Goal: Task Accomplishment & Management: Manage account settings

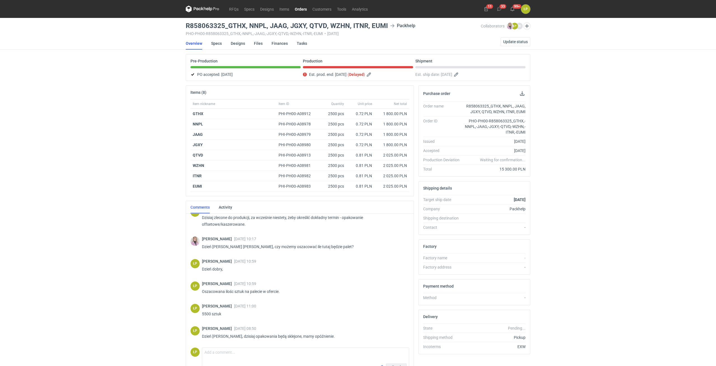
click at [217, 10] on icon at bounding box center [203, 9] width 34 height 7
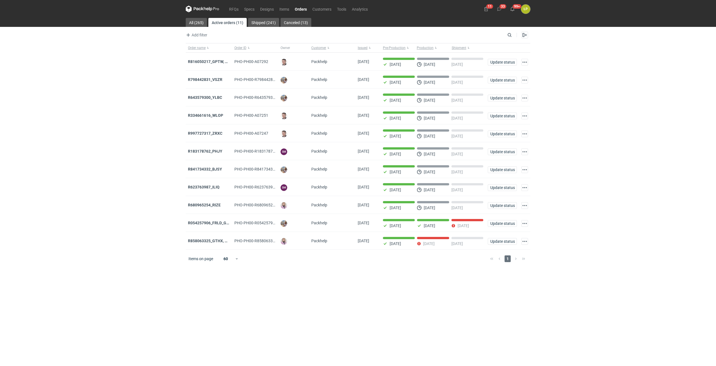
click at [298, 9] on link "Orders" at bounding box center [301, 9] width 18 height 7
click at [203, 241] on strong "R858063325_GTHX, NNPL, JAAG, JGXY, QTVD, WZHN, ITNR, EUMI" at bounding box center [246, 240] width 116 height 4
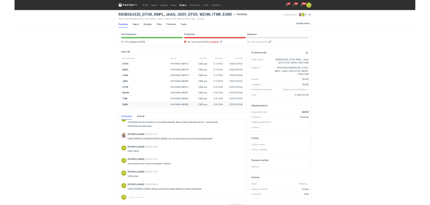
scroll to position [149, 0]
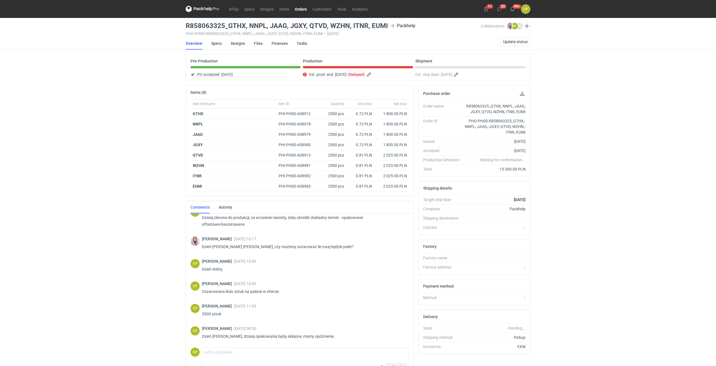
click at [206, 8] on icon at bounding box center [203, 9] width 34 height 7
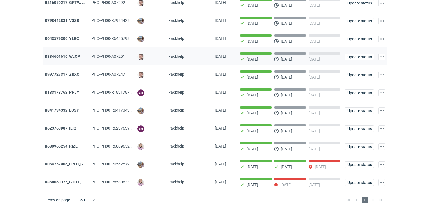
scroll to position [62, 0]
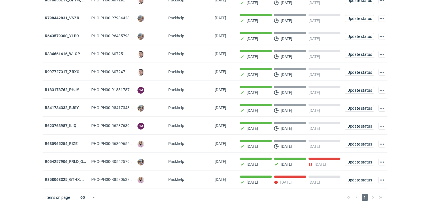
click at [10, 143] on html "RFQs Specs Designs Items Orders Customers Tools Analytics 11 33 99+ ŁP Łukasz P…" at bounding box center [215, 40] width 430 height 205
click at [65, 89] on strong "R183178762_PHJY" at bounding box center [62, 89] width 34 height 4
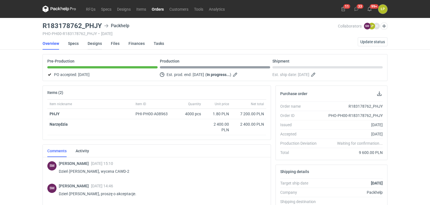
click at [97, 46] on link "Designs" at bounding box center [95, 43] width 14 height 12
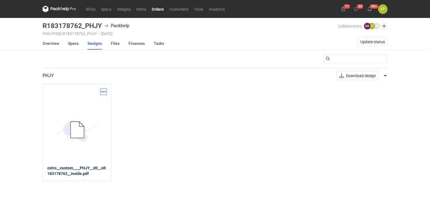
click at [106, 93] on button "button" at bounding box center [103, 91] width 7 height 7
click at [101, 100] on link "Download design part" at bounding box center [78, 103] width 51 height 9
click at [157, 9] on link "Orders" at bounding box center [158, 9] width 18 height 7
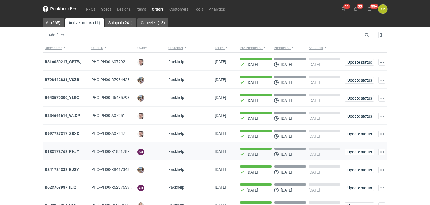
click at [69, 151] on strong "R183178762_PHJY" at bounding box center [62, 151] width 34 height 4
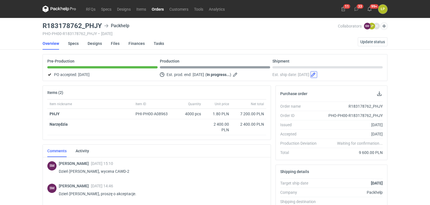
click at [317, 74] on button "button" at bounding box center [313, 74] width 7 height 7
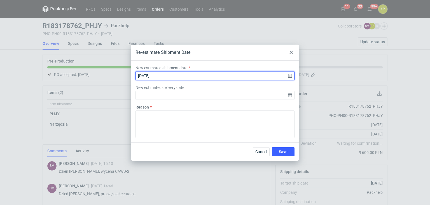
click at [290, 78] on input "2025-10-06" at bounding box center [214, 75] width 159 height 9
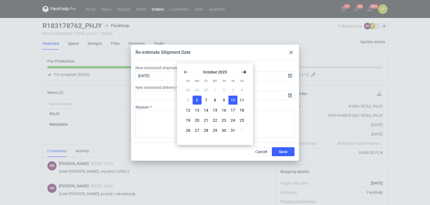
click at [231, 99] on span "10" at bounding box center [233, 100] width 4 height 6
type input "2025-10-10"
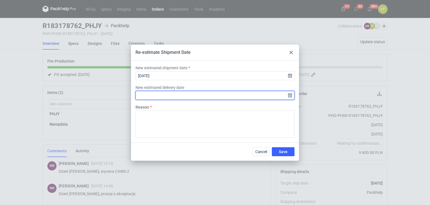
click at [289, 95] on input "New estimated delivery date" at bounding box center [214, 95] width 159 height 9
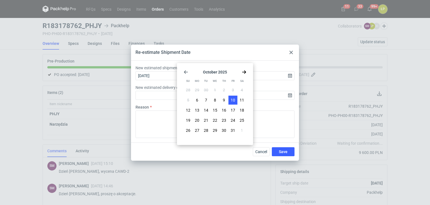
click at [235, 99] on span "10" at bounding box center [233, 100] width 4 height 6
type input "2025-10-10"
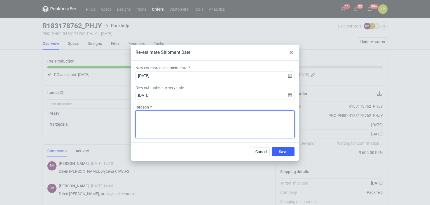
click at [229, 111] on textarea "Reason" at bounding box center [214, 123] width 159 height 27
drag, startPoint x: 201, startPoint y: 113, endPoint x: 125, endPoint y: 121, distance: 77.1
click at [135, 121] on textarea "Opóźnienie - surowiec" at bounding box center [214, 123] width 159 height 27
type textarea "Opóźnienie - surowiec"
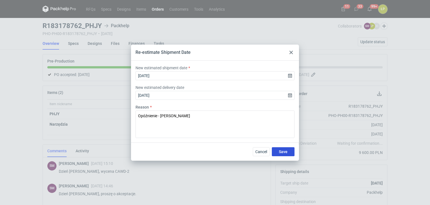
click at [280, 151] on span "Save" at bounding box center [283, 151] width 9 height 4
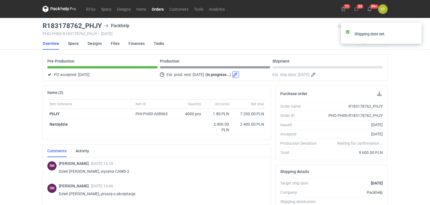
click at [239, 74] on button "button" at bounding box center [235, 74] width 7 height 7
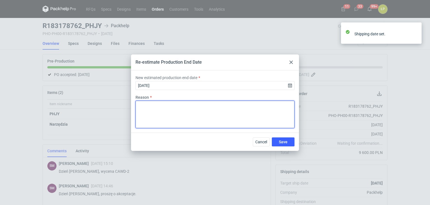
click at [225, 105] on textarea "Reason" at bounding box center [214, 113] width 159 height 27
paste textarea "Opóźnienie - surowiec"
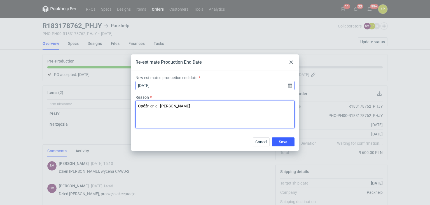
type textarea "Opóźnienie - surowiec"
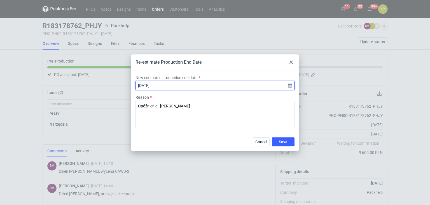
click at [288, 86] on input "2025-10-06" at bounding box center [214, 85] width 159 height 9
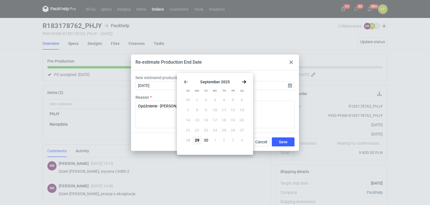
click at [244, 82] on icon "Go forward 1 month" at bounding box center [244, 81] width 4 height 4
click at [229, 109] on button "10" at bounding box center [232, 109] width 9 height 9
type input "2025-10-10"
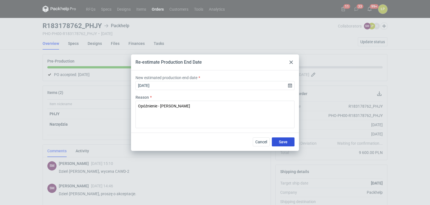
click at [273, 138] on button "Save" at bounding box center [283, 141] width 23 height 9
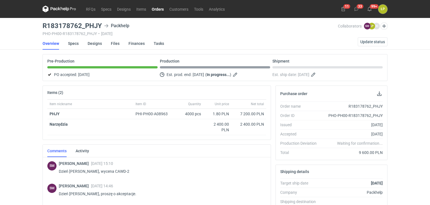
click at [157, 13] on nav "RFQs Specs Designs Items Orders Customers Tools Analytics" at bounding box center [135, 9] width 185 height 18
click at [157, 10] on link "Orders" at bounding box center [158, 9] width 18 height 7
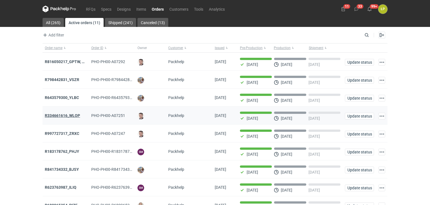
click at [72, 117] on strong "R334661616_WLOP" at bounding box center [62, 115] width 35 height 4
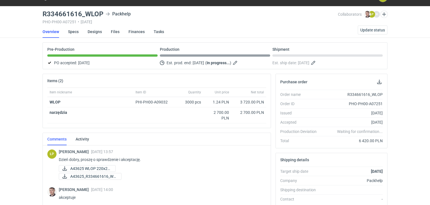
scroll to position [12, 0]
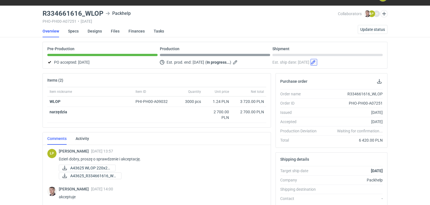
click at [317, 62] on button "button" at bounding box center [313, 62] width 7 height 7
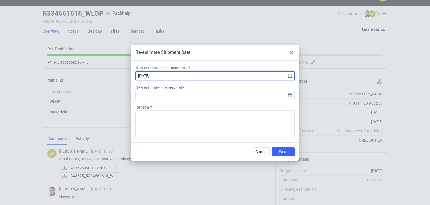
click at [287, 75] on input "2025-10-10" at bounding box center [214, 75] width 159 height 9
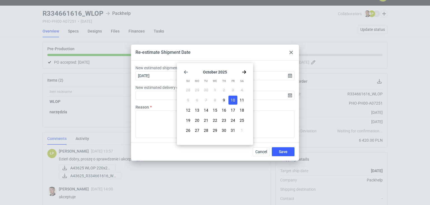
click at [233, 99] on span "10" at bounding box center [233, 100] width 4 height 6
click at [291, 95] on input "New estimated delivery date" at bounding box center [214, 95] width 159 height 9
click at [288, 96] on input "New estimated delivery date" at bounding box center [214, 95] width 159 height 9
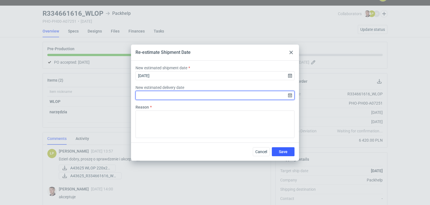
click at [285, 96] on input "New estimated delivery date" at bounding box center [214, 95] width 159 height 9
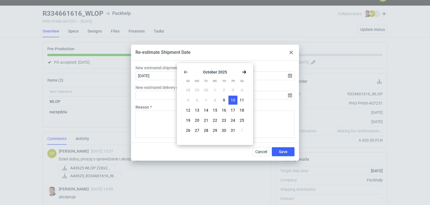
click at [236, 101] on button "10" at bounding box center [232, 99] width 9 height 9
type input "2025-10-10"
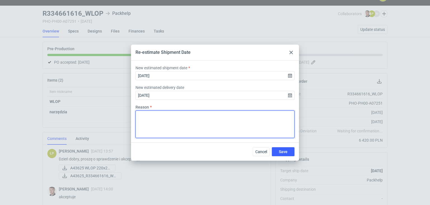
click at [224, 114] on textarea "Reason" at bounding box center [214, 123] width 159 height 27
paste textarea "Opóźnienie - surowiec"
type textarea "Opóźnienie - surowiec"
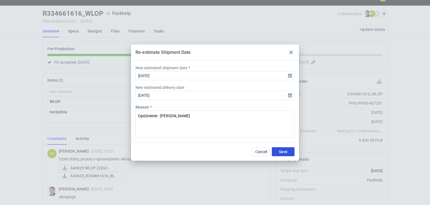
click at [280, 152] on span "Save" at bounding box center [283, 151] width 9 height 4
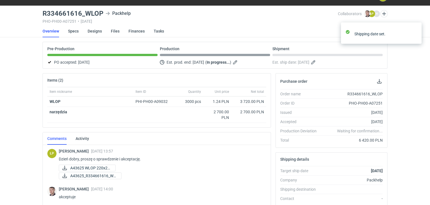
click at [249, 62] on div "Est. prod. end: 09/10/2025 ( In progress... )" at bounding box center [215, 62] width 110 height 7
click at [239, 62] on button "button" at bounding box center [235, 62] width 7 height 7
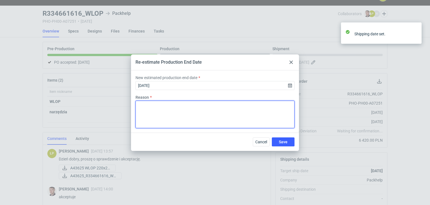
click at [232, 107] on textarea "Reason" at bounding box center [214, 113] width 159 height 27
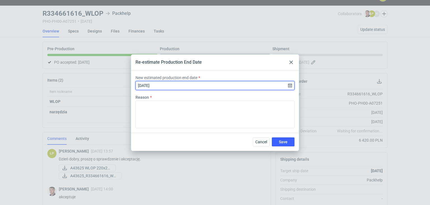
click at [290, 85] on input "2025-10-09" at bounding box center [214, 85] width 159 height 9
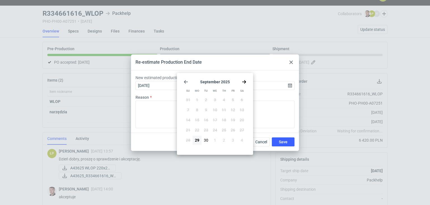
click at [243, 81] on use "Go forward 1 month" at bounding box center [244, 81] width 4 height 3
click at [231, 110] on span "10" at bounding box center [233, 110] width 4 height 6
type input "2025-10-10"
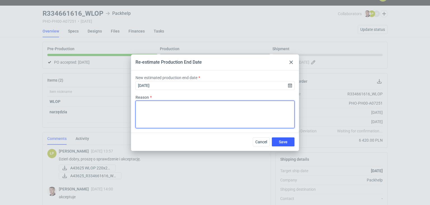
click at [224, 110] on textarea "Reason" at bounding box center [214, 113] width 159 height 27
paste textarea "Opóźnienie - surowiec"
type textarea "Opóźnienie - surowiec"
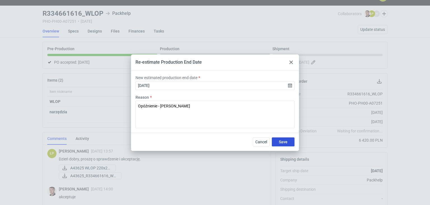
click at [277, 142] on button "Save" at bounding box center [283, 141] width 23 height 9
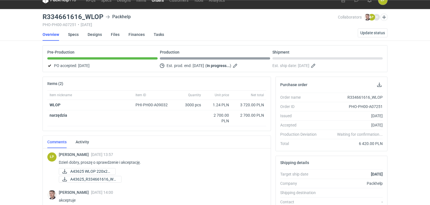
scroll to position [0, 0]
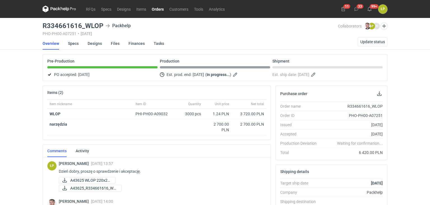
click at [155, 11] on link "Orders" at bounding box center [158, 9] width 18 height 7
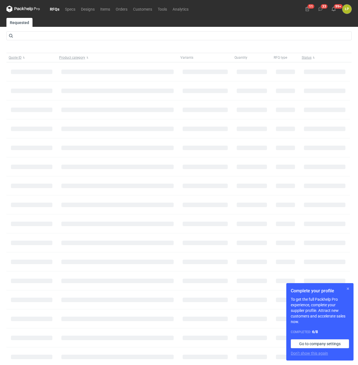
click at [346, 288] on button "button" at bounding box center [347, 289] width 7 height 7
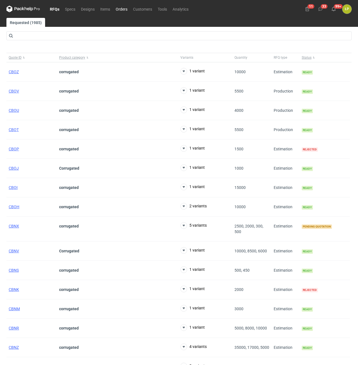
click at [119, 7] on link "Orders" at bounding box center [121, 9] width 17 height 7
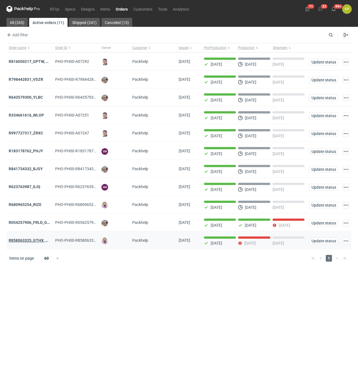
click at [28, 241] on strong "R858063325_GTHX, NNPL, JAAG, JGXY, QTVD, WZHN, ITNR, EUMI" at bounding box center [67, 240] width 116 height 4
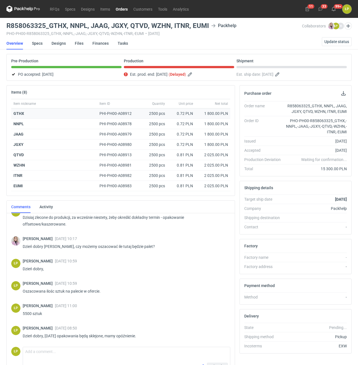
scroll to position [149, 0]
click at [55, 43] on link "Designs" at bounding box center [58, 43] width 14 height 12
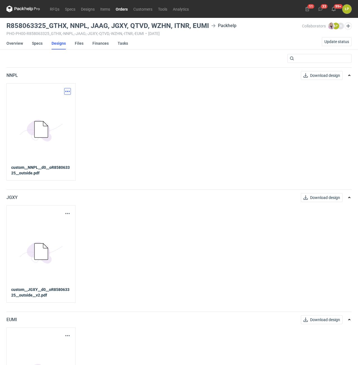
click at [65, 89] on button "button" at bounding box center [67, 91] width 7 height 7
click at [60, 105] on link "Download design part" at bounding box center [42, 103] width 51 height 9
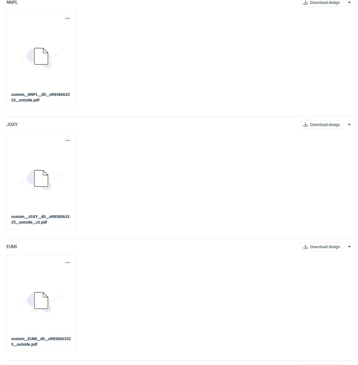
scroll to position [95, 0]
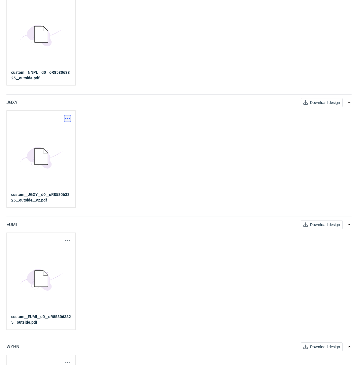
click at [65, 119] on button "button" at bounding box center [67, 118] width 7 height 7
click at [62, 131] on link "Download design part" at bounding box center [42, 130] width 51 height 9
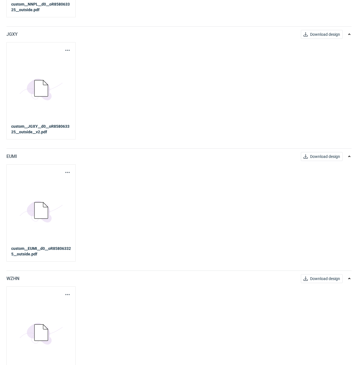
scroll to position [190, 0]
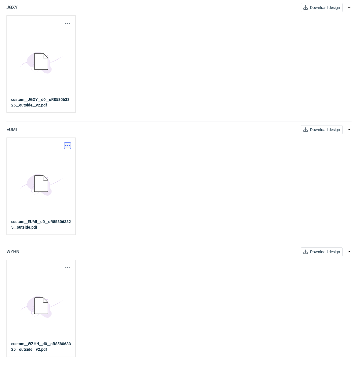
click at [65, 146] on button "button" at bounding box center [67, 145] width 7 height 7
click at [63, 159] on link "Download design part" at bounding box center [42, 158] width 51 height 9
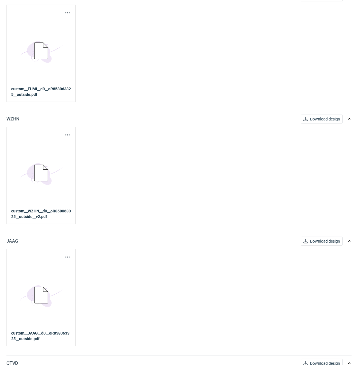
scroll to position [333, 0]
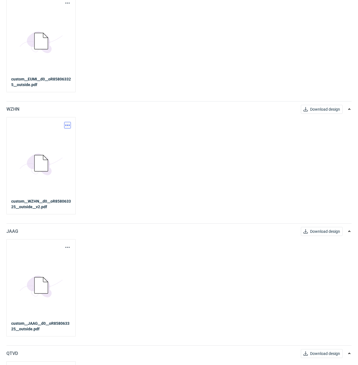
click at [67, 126] on button "button" at bounding box center [67, 125] width 7 height 7
click at [62, 138] on link "Download design part" at bounding box center [42, 137] width 51 height 9
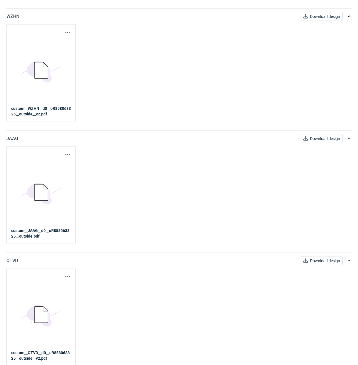
scroll to position [476, 0]
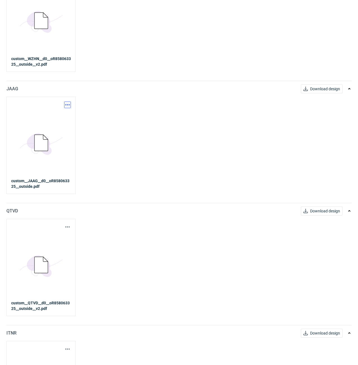
click at [65, 106] on button "button" at bounding box center [67, 105] width 7 height 7
click at [63, 115] on link "Download design part" at bounding box center [42, 117] width 51 height 9
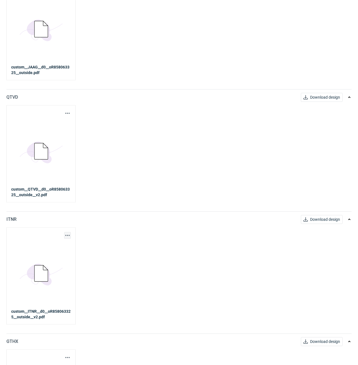
scroll to position [666, 0]
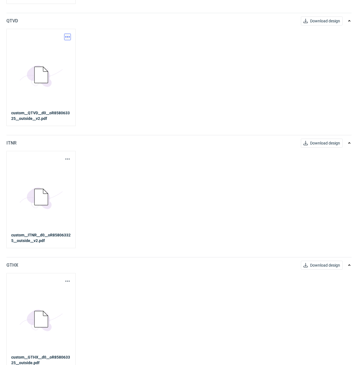
click at [69, 37] on button "button" at bounding box center [67, 37] width 7 height 7
click at [63, 49] on link "Download design part" at bounding box center [42, 49] width 51 height 9
click at [69, 158] on button "button" at bounding box center [67, 159] width 7 height 7
click at [63, 171] on link "Download design part" at bounding box center [42, 171] width 51 height 9
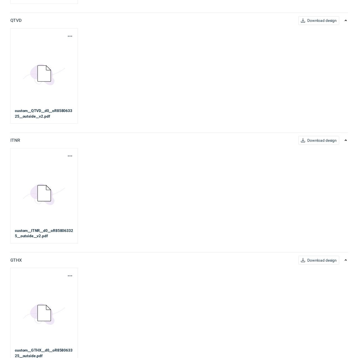
scroll to position [671, 0]
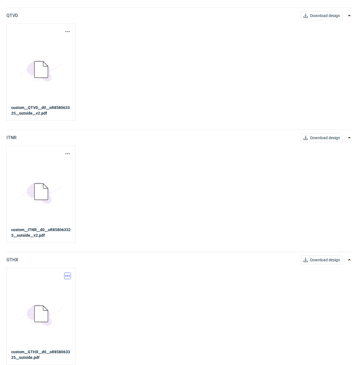
click at [67, 276] on button "button" at bounding box center [67, 276] width 7 height 7
click at [62, 284] on link "Download design part" at bounding box center [42, 288] width 51 height 9
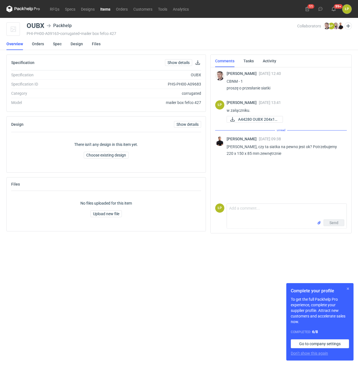
drag, startPoint x: 346, startPoint y: 290, endPoint x: 338, endPoint y: 285, distance: 9.5
click at [345, 290] on button "button" at bounding box center [347, 289] width 7 height 7
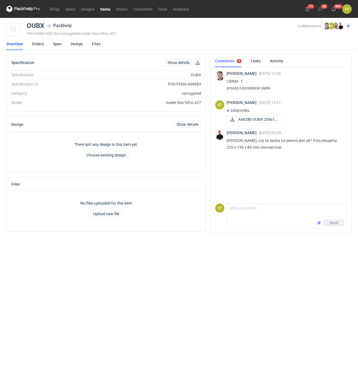
click at [254, 116] on div "Łukasz Postawa 26 Sep 2025 13:41 w załączniku. A44280 OUBX 204x14..." at bounding box center [284, 112] width 116 height 24
click at [254, 118] on span "A44280 OUBX 204x14..." at bounding box center [258, 119] width 40 height 6
click at [258, 211] on textarea "Comment message" at bounding box center [286, 212] width 119 height 16
type textarea "Dzień dobry, wygląda ok sprawdze z grafikiem bo jest błąd w tabelce."
click at [328, 223] on button "Send" at bounding box center [333, 223] width 21 height 7
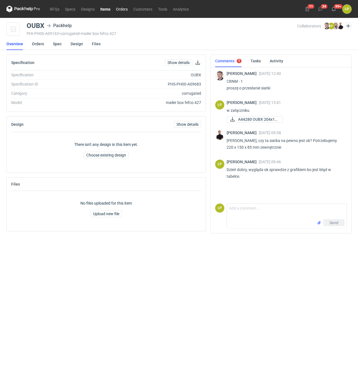
click at [125, 10] on link "Orders" at bounding box center [121, 9] width 17 height 7
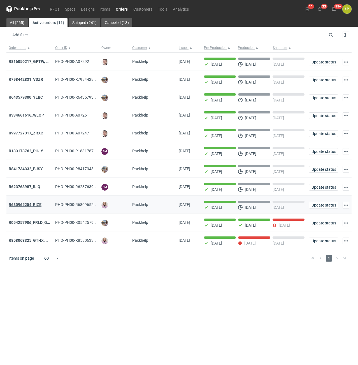
click at [33, 207] on strong "R680965254_RIZE" at bounding box center [25, 205] width 33 height 4
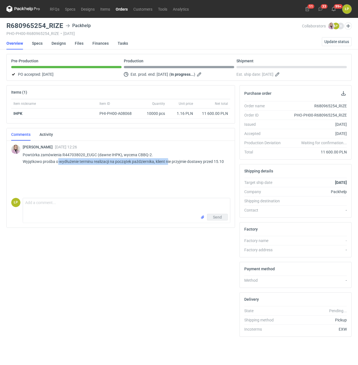
drag, startPoint x: 58, startPoint y: 164, endPoint x: 168, endPoint y: 161, distance: 110.0
click at [168, 161] on p "Powtórka zamówienia R447038020_EUGC (dawne IHPK), wycena CBBQ-2. Wyjątkowo proś…" at bounding box center [124, 158] width 203 height 13
click at [179, 170] on div "Klaudia Wiśniewska 05 Sep 2025 12:26 Powtórka zamówienia R447038020_EUGC (dawne…" at bounding box center [120, 155] width 219 height 31
click at [64, 44] on link "Designs" at bounding box center [58, 43] width 14 height 12
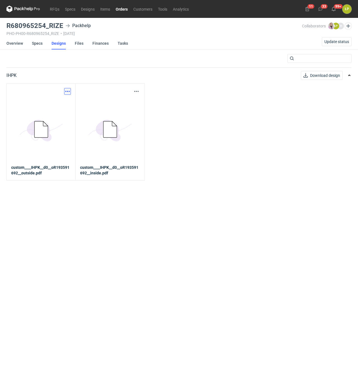
click at [65, 91] on button "button" at bounding box center [67, 91] width 7 height 7
click at [68, 100] on link "Download design part" at bounding box center [42, 103] width 51 height 9
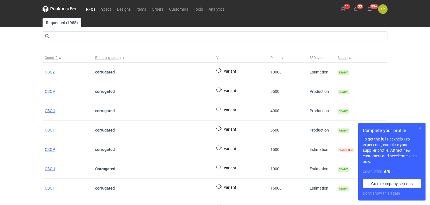
click at [357, 127] on button "button" at bounding box center [419, 128] width 7 height 7
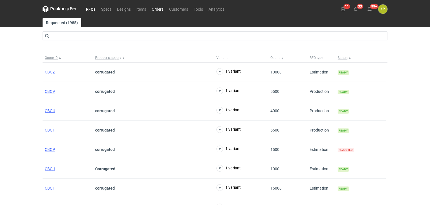
click at [163, 9] on link "Orders" at bounding box center [157, 9] width 17 height 7
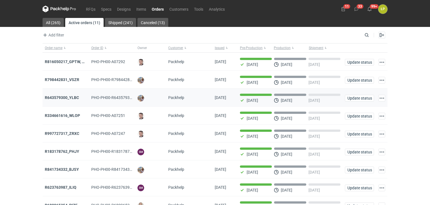
scroll to position [62, 0]
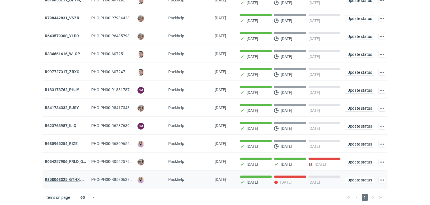
click at [69, 179] on strong "R858063325_GTHX, NNPL, JAAG, JGXY, QTVD, WZHN, ITNR, EUMI" at bounding box center [103, 179] width 116 height 4
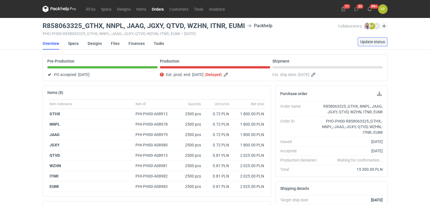
click at [357, 42] on span "Update status" at bounding box center [372, 42] width 25 height 4
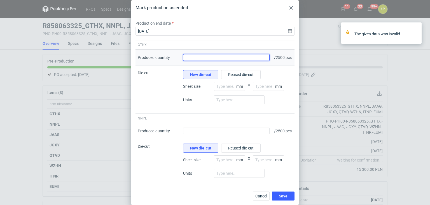
click at [228, 61] on input "Produced quantity" at bounding box center [226, 57] width 86 height 7
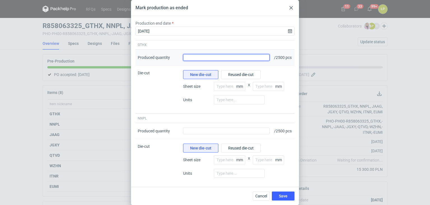
click at [203, 60] on input "Produced quantity" at bounding box center [226, 57] width 86 height 7
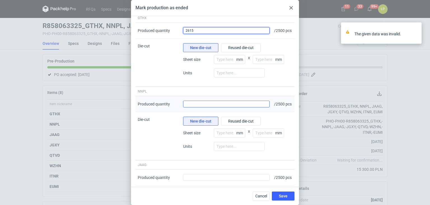
scroll to position [47, 0]
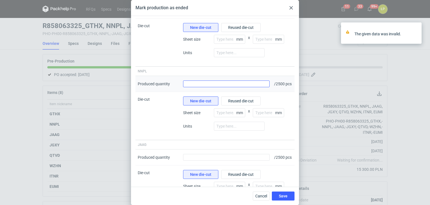
type input "2615"
click at [204, 87] on input "Produced quantity" at bounding box center [226, 83] width 86 height 7
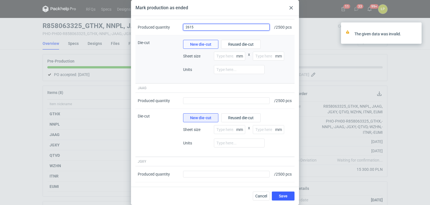
scroll to position [141, 0]
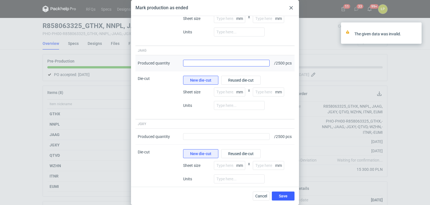
type input "2615"
click at [205, 66] on input "Produced quantity" at bounding box center [226, 63] width 86 height 7
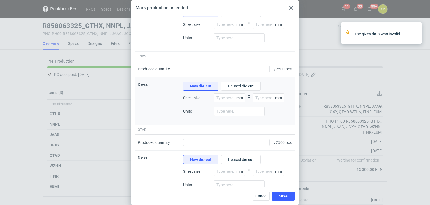
scroll to position [235, 0]
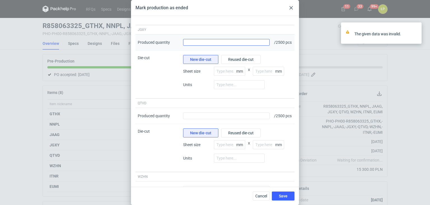
type input "2615"
click at [206, 46] on input "Produced quantity" at bounding box center [226, 42] width 86 height 7
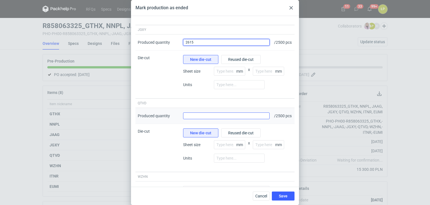
type input "2615"
click at [203, 119] on input "Produced quantity" at bounding box center [226, 115] width 86 height 7
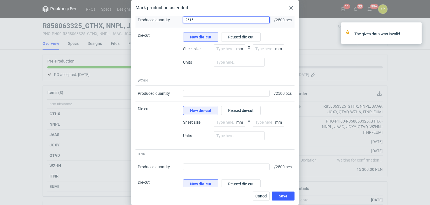
scroll to position [376, 0]
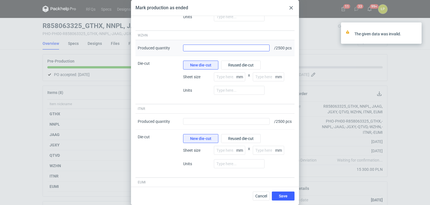
type input "2615"
click at [206, 51] on input "Produced quantity" at bounding box center [226, 47] width 86 height 7
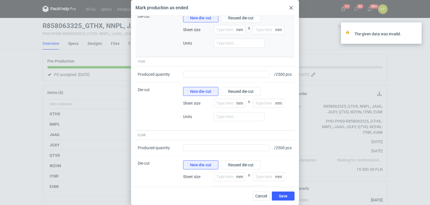
scroll to position [470, 0]
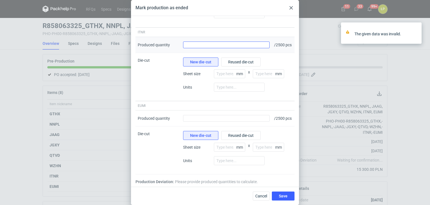
type input "2615"
click at [205, 48] on input "Produced quantity" at bounding box center [226, 44] width 86 height 7
type input "2615"
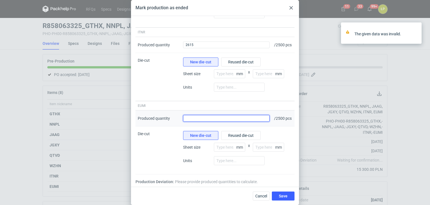
click at [208, 115] on input "Produced quantity" at bounding box center [226, 118] width 86 height 7
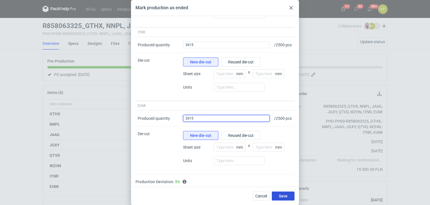
type input "2615"
click at [286, 193] on button "Save" at bounding box center [283, 195] width 23 height 9
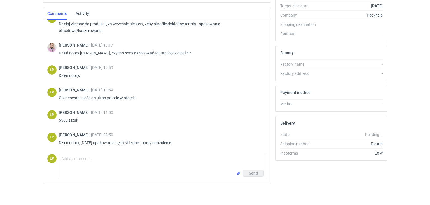
scroll to position [0, 0]
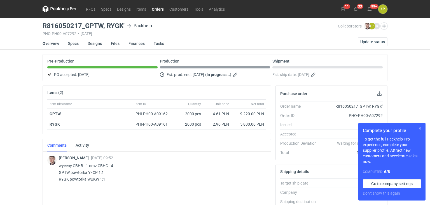
click at [418, 128] on button "button" at bounding box center [419, 128] width 7 height 7
